Goal: Transaction & Acquisition: Purchase product/service

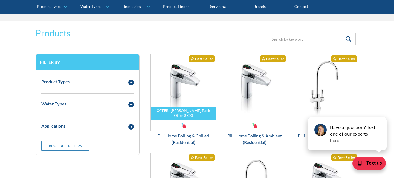
scroll to position [713, 0]
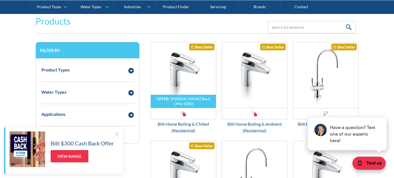
click at [115, 134] on div at bounding box center [116, 133] width 5 height 5
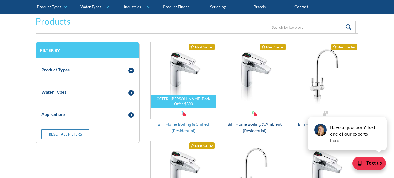
click at [193, 124] on div "Billi Home Boiling & Chilled (Residential)" at bounding box center [183, 127] width 66 height 13
